Goal: Book appointment/travel/reservation

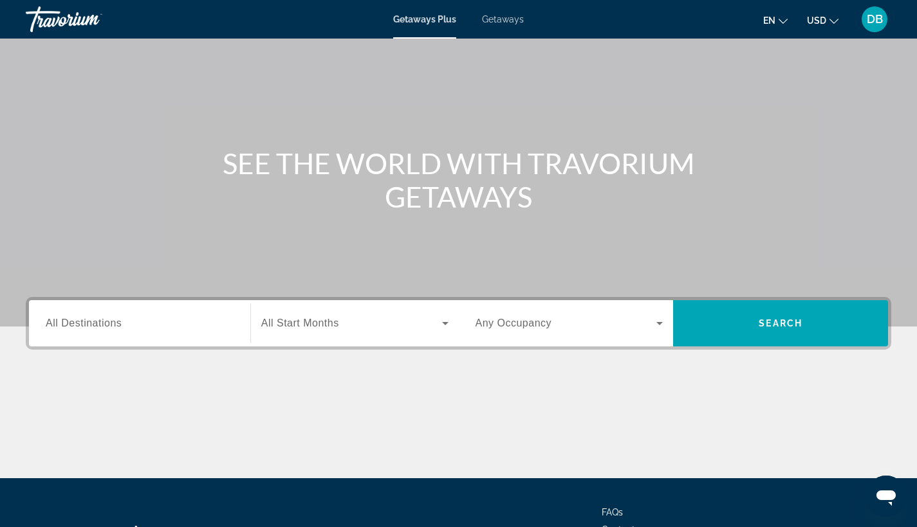
click at [374, 328] on span "Search widget" at bounding box center [351, 323] width 181 height 15
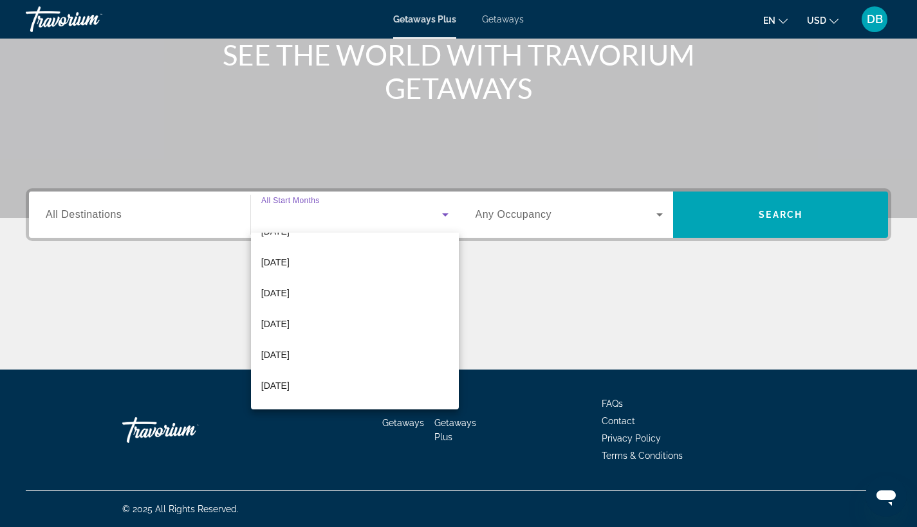
scroll to position [100, 0]
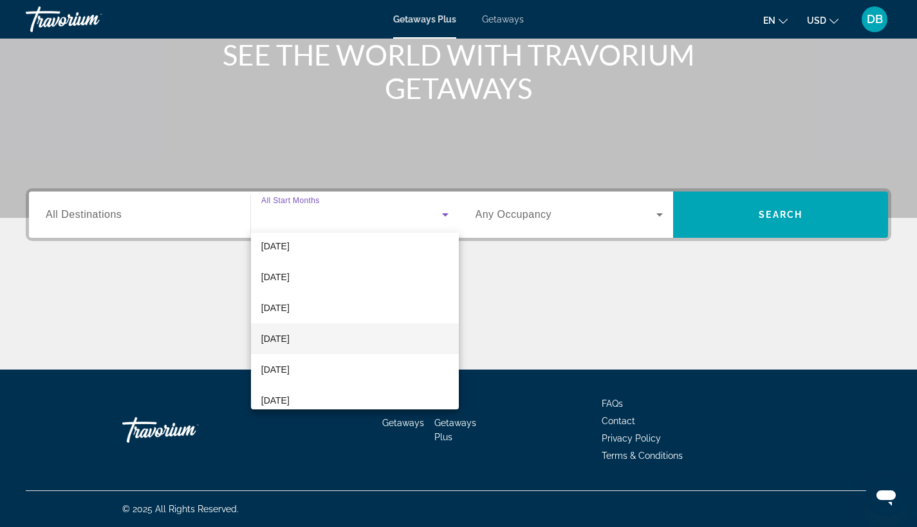
click at [289, 336] on span "[DATE]" at bounding box center [275, 338] width 28 height 15
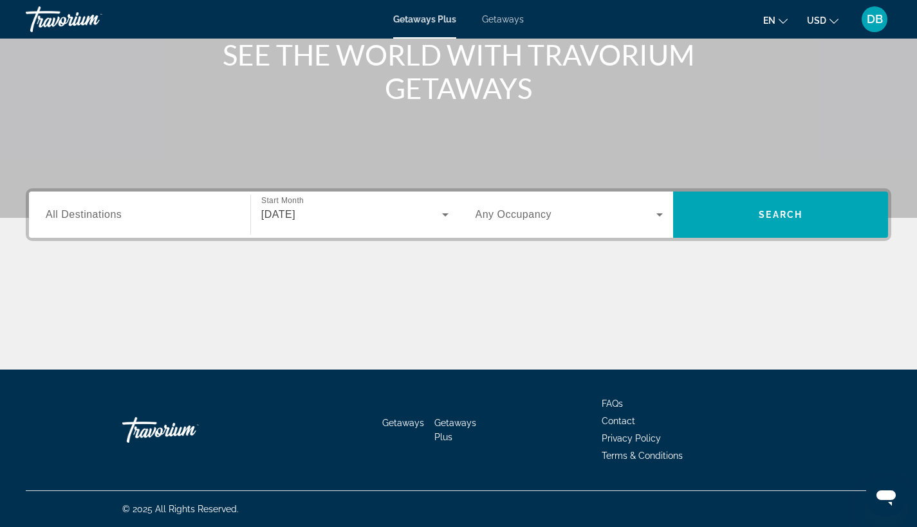
click at [116, 209] on span "All Destinations" at bounding box center [84, 214] width 76 height 11
click at [116, 209] on input "Destination All Destinations" at bounding box center [140, 215] width 188 height 15
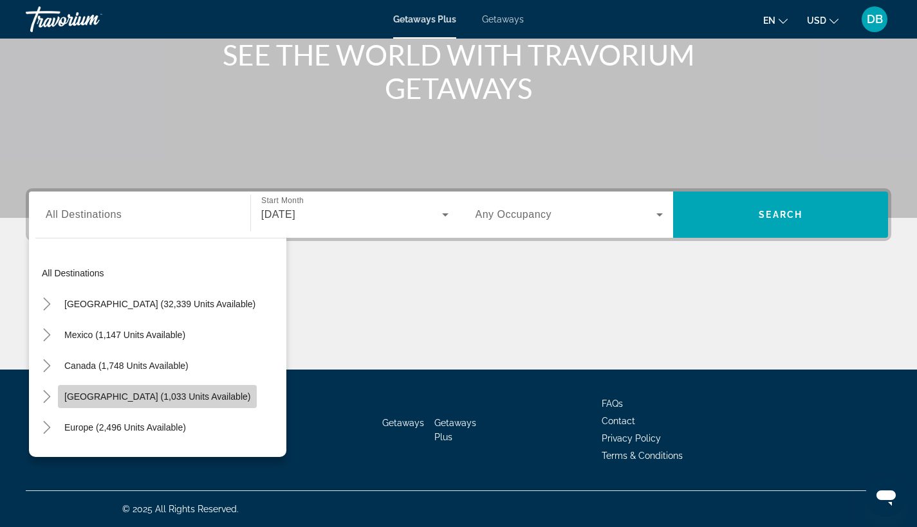
click at [167, 396] on span "[GEOGRAPHIC_DATA] (1,033 units available)" at bounding box center [157, 397] width 186 height 10
type input "**********"
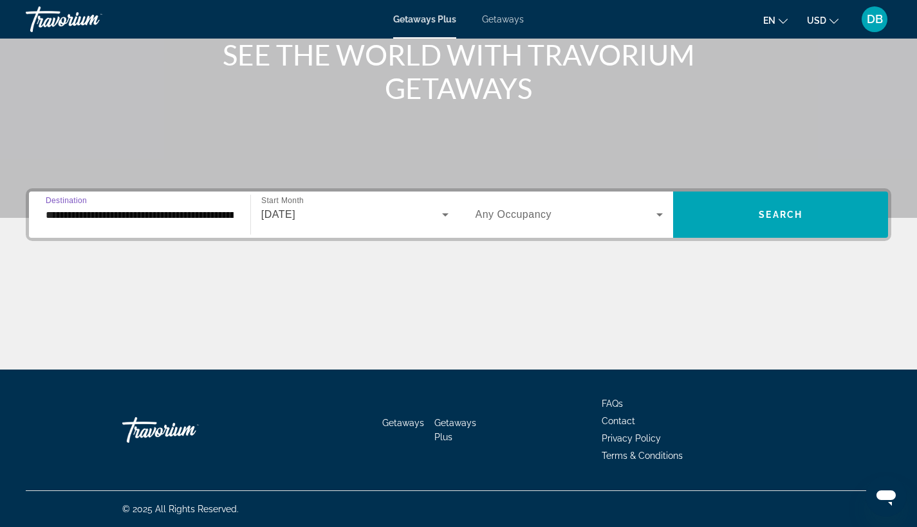
click at [582, 215] on span "Search widget" at bounding box center [565, 214] width 181 height 15
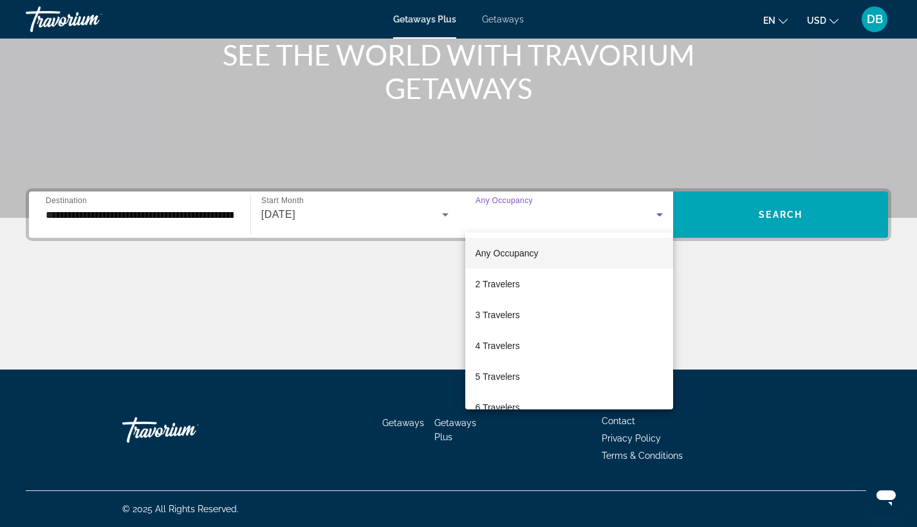
click at [501, 291] on span "2 Travelers" at bounding box center [497, 284] width 44 height 15
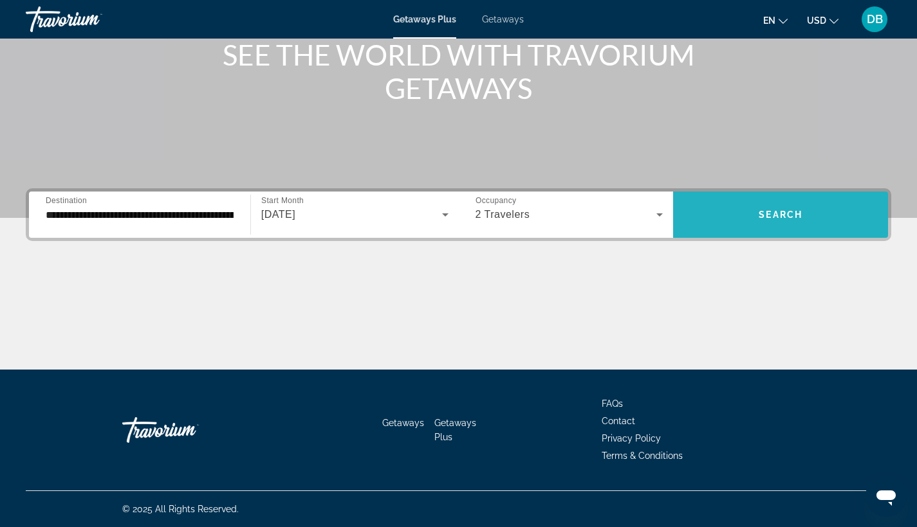
click at [774, 225] on span "Search widget" at bounding box center [780, 214] width 215 height 31
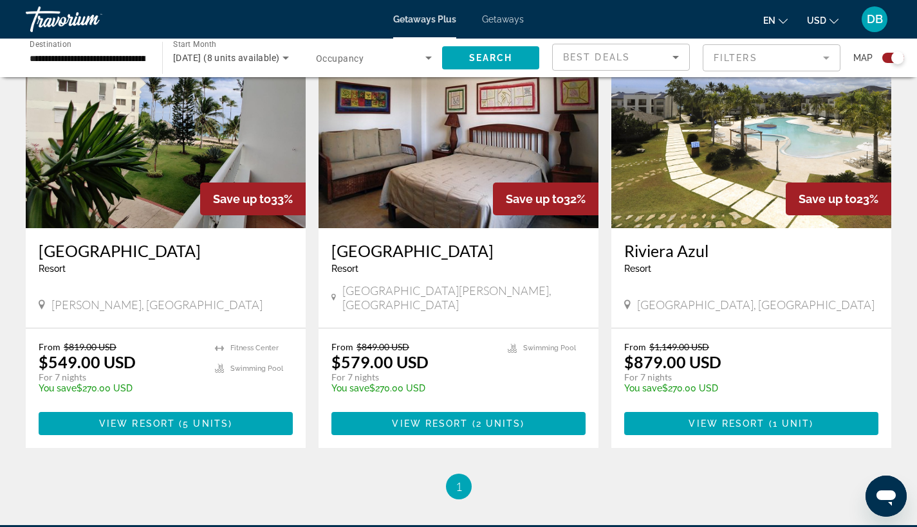
scroll to position [619, 0]
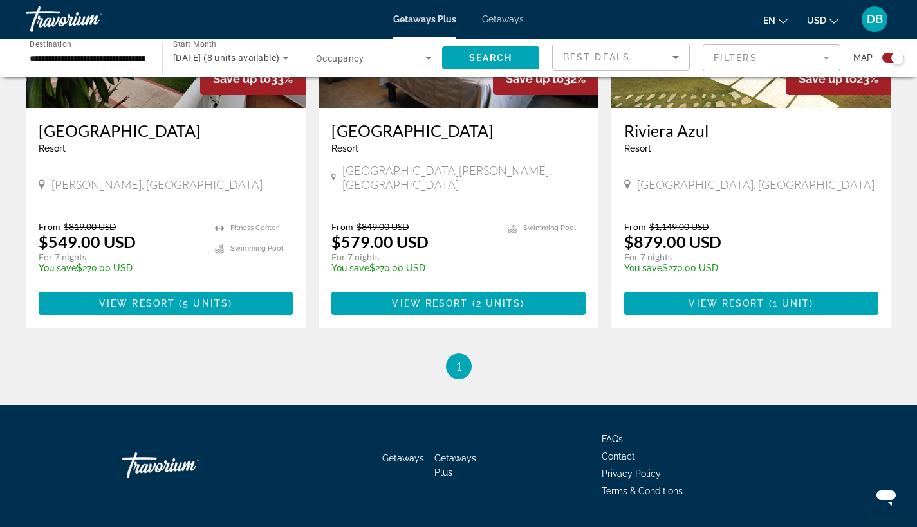
click at [504, 24] on div "Getaways Plus Getaways en English Español Français Italiano Português русский U…" at bounding box center [458, 19] width 917 height 33
click at [508, 19] on span "Getaways" at bounding box center [503, 19] width 42 height 10
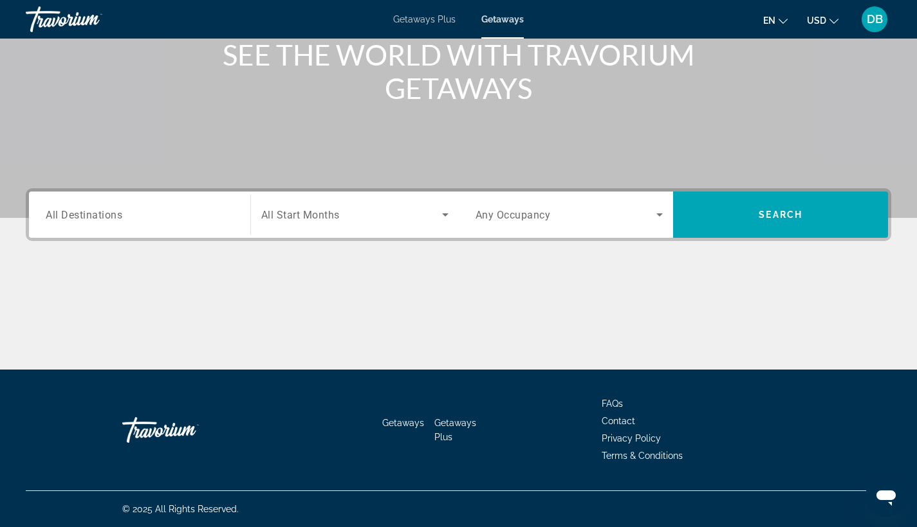
scroll to position [103, 0]
